Goal: Find contact information: Find contact information

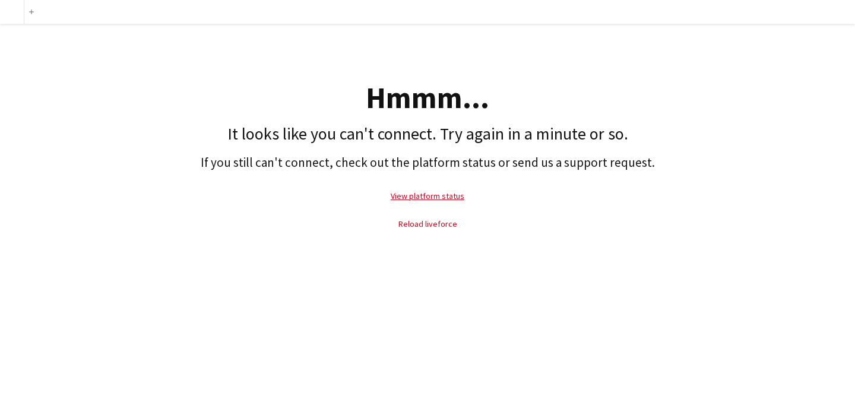
click at [451, 222] on link "Reload liveforce" at bounding box center [427, 223] width 59 height 11
click at [410, 221] on link "Reload liveforce" at bounding box center [427, 223] width 59 height 11
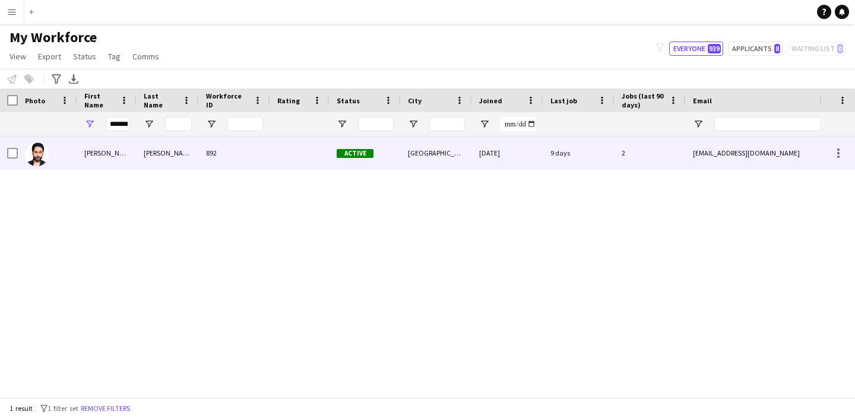
click at [766, 150] on div "hardeeptmr@gmail.com" at bounding box center [803, 153] width 237 height 33
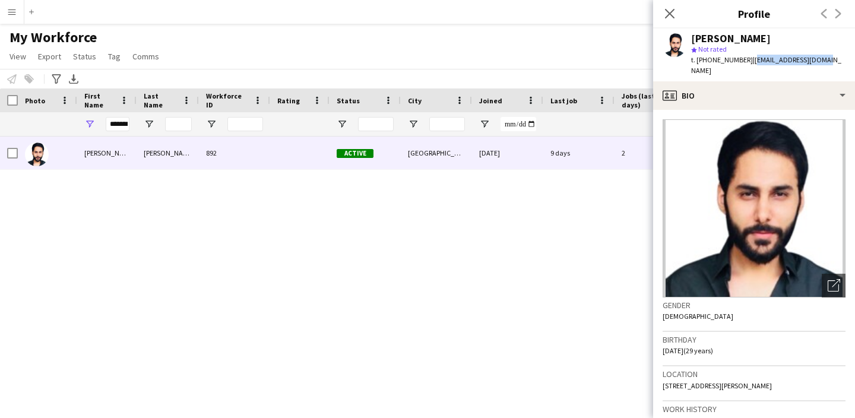
drag, startPoint x: 837, startPoint y: 61, endPoint x: 744, endPoint y: 62, distance: 92.6
click at [744, 62] on app-profile-header "Hardeep Tomar star Not rated t. +14164284977 | hardeeptmr@gmail.com" at bounding box center [754, 54] width 202 height 53
copy span "hardeeptmr@gmail.com"
click at [127, 123] on input "*******" at bounding box center [118, 124] width 24 height 14
type input "*"
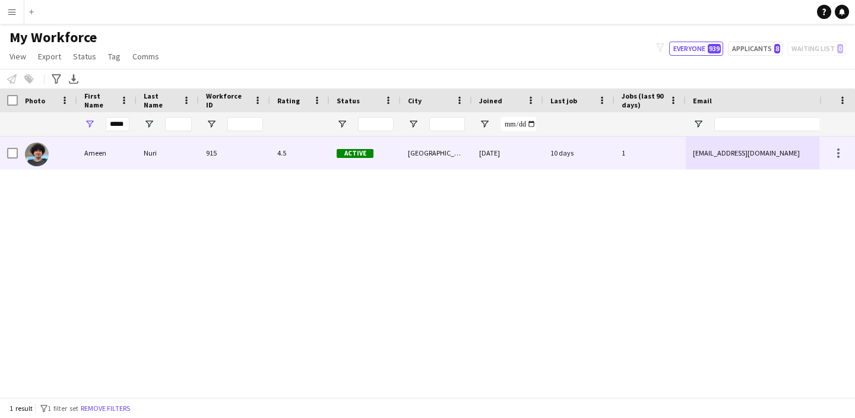
click at [752, 150] on div "nuriii.ameen@gmail.com" at bounding box center [803, 153] width 237 height 33
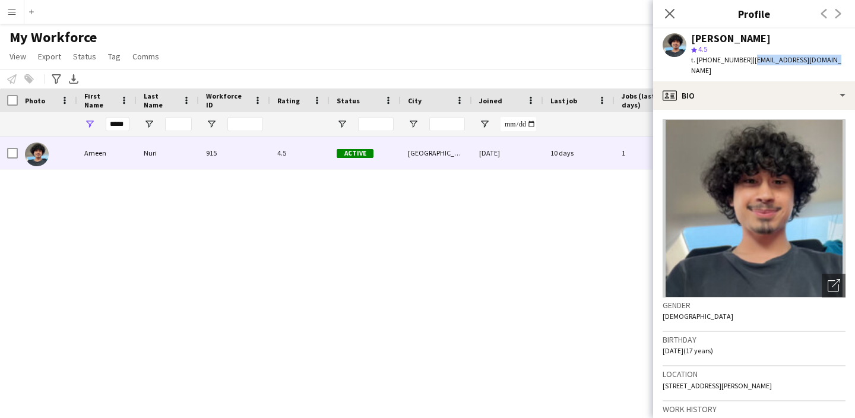
drag, startPoint x: 831, startPoint y: 61, endPoint x: 744, endPoint y: 58, distance: 87.9
click at [744, 61] on app-profile-header "Ameen Nuri star 4.5 t. +16476254352 | nuriii.ameen@gmail.com" at bounding box center [754, 54] width 202 height 53
copy span "nuriii.ameen@gmail.com"
click at [123, 126] on input "*****" at bounding box center [118, 124] width 24 height 14
type input "*"
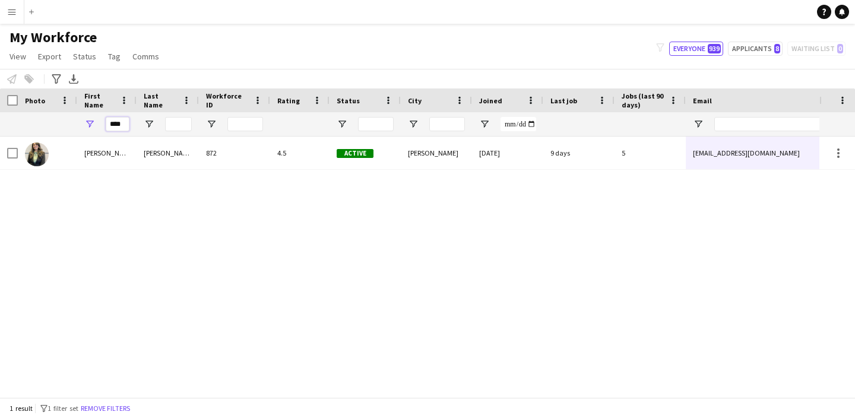
type input "****"
drag, startPoint x: 123, startPoint y: 126, endPoint x: 737, endPoint y: 161, distance: 614.7
click at [737, 160] on div "hensi1811@gmail.com" at bounding box center [803, 153] width 237 height 33
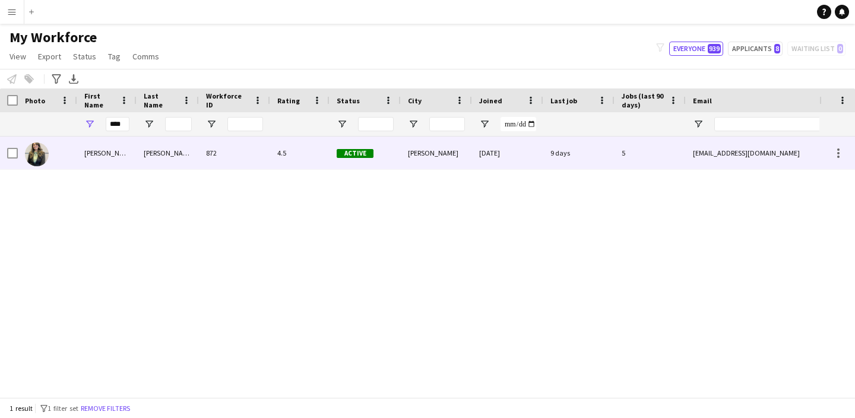
click at [737, 161] on div "hensi1811@gmail.com" at bounding box center [803, 153] width 237 height 33
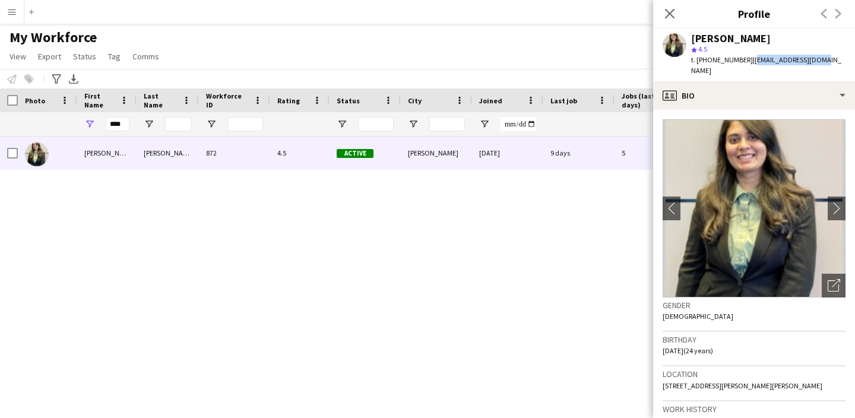
drag, startPoint x: 833, startPoint y: 62, endPoint x: 746, endPoint y: 58, distance: 87.3
click at [745, 59] on app-profile-header "Hensi Patel star 4.5 t. +19059208376 | hensi1811@gmail.com" at bounding box center [754, 54] width 202 height 53
copy span "hensi1811@gmail.com"
